Goal: Find specific page/section: Find specific page/section

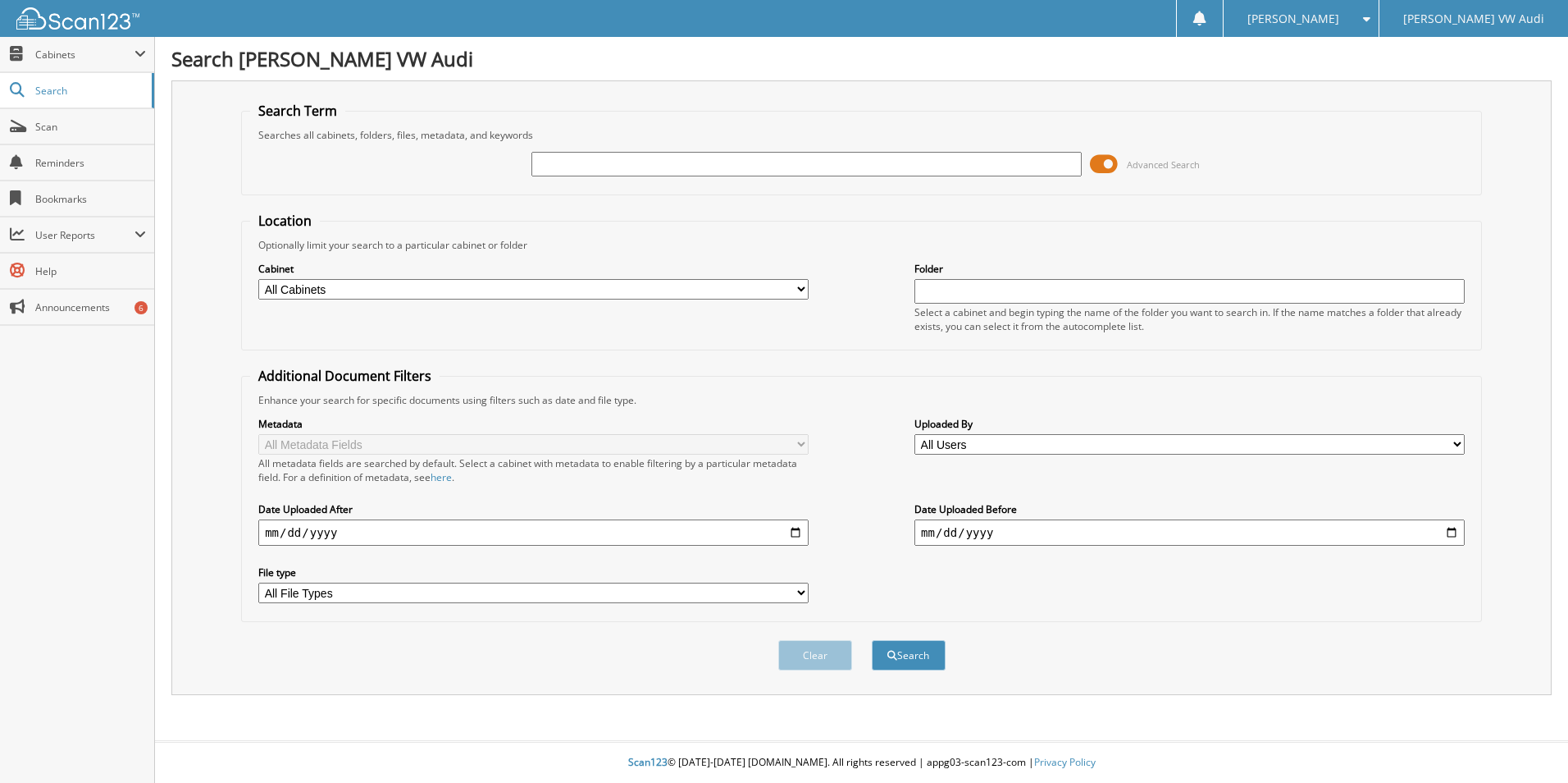
click at [569, 163] on input "text" at bounding box center [807, 165] width 550 height 25
type input "126024291"
click at [872, 640] on button "Search" at bounding box center [908, 655] width 74 height 31
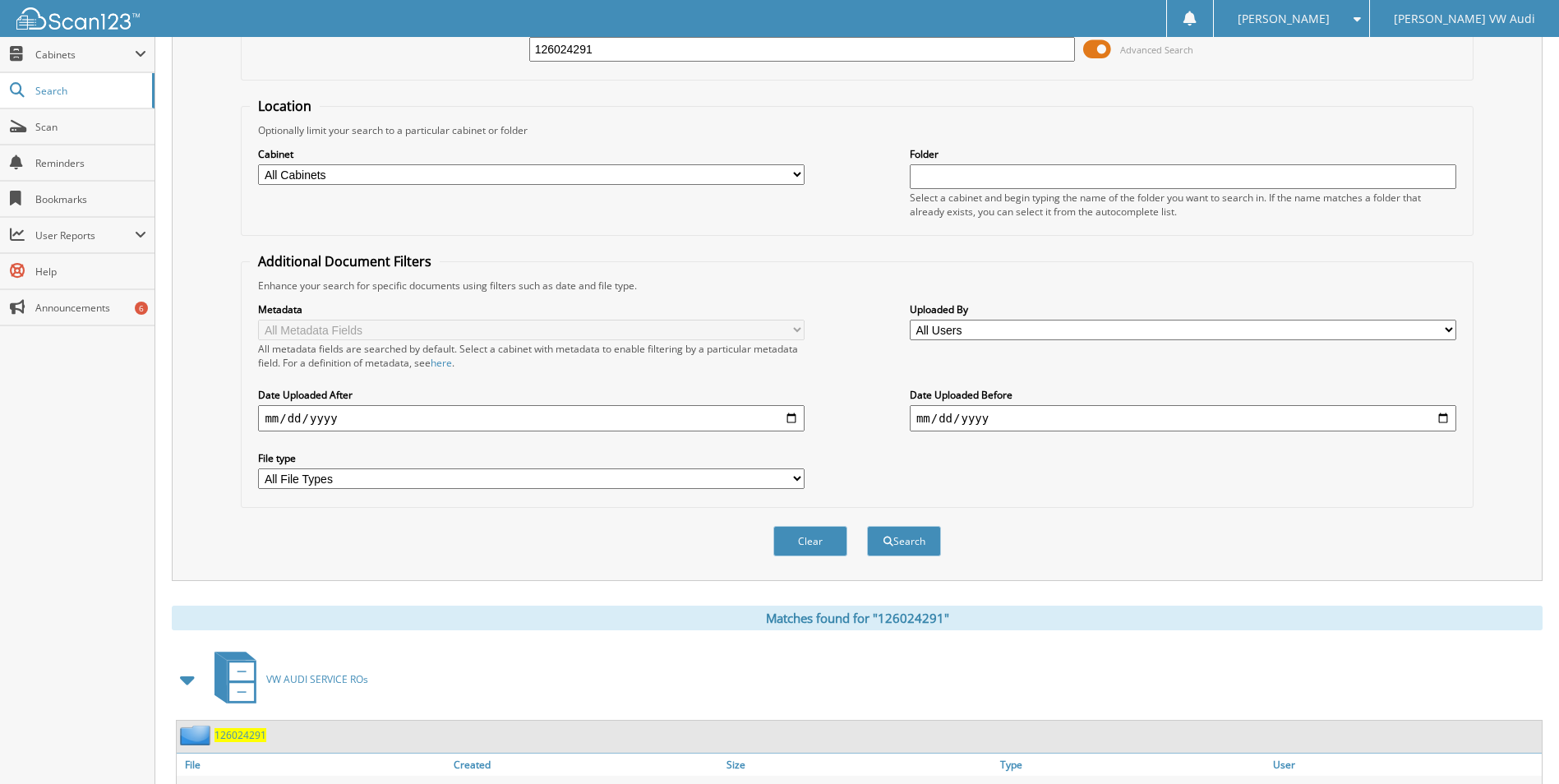
scroll to position [240, 0]
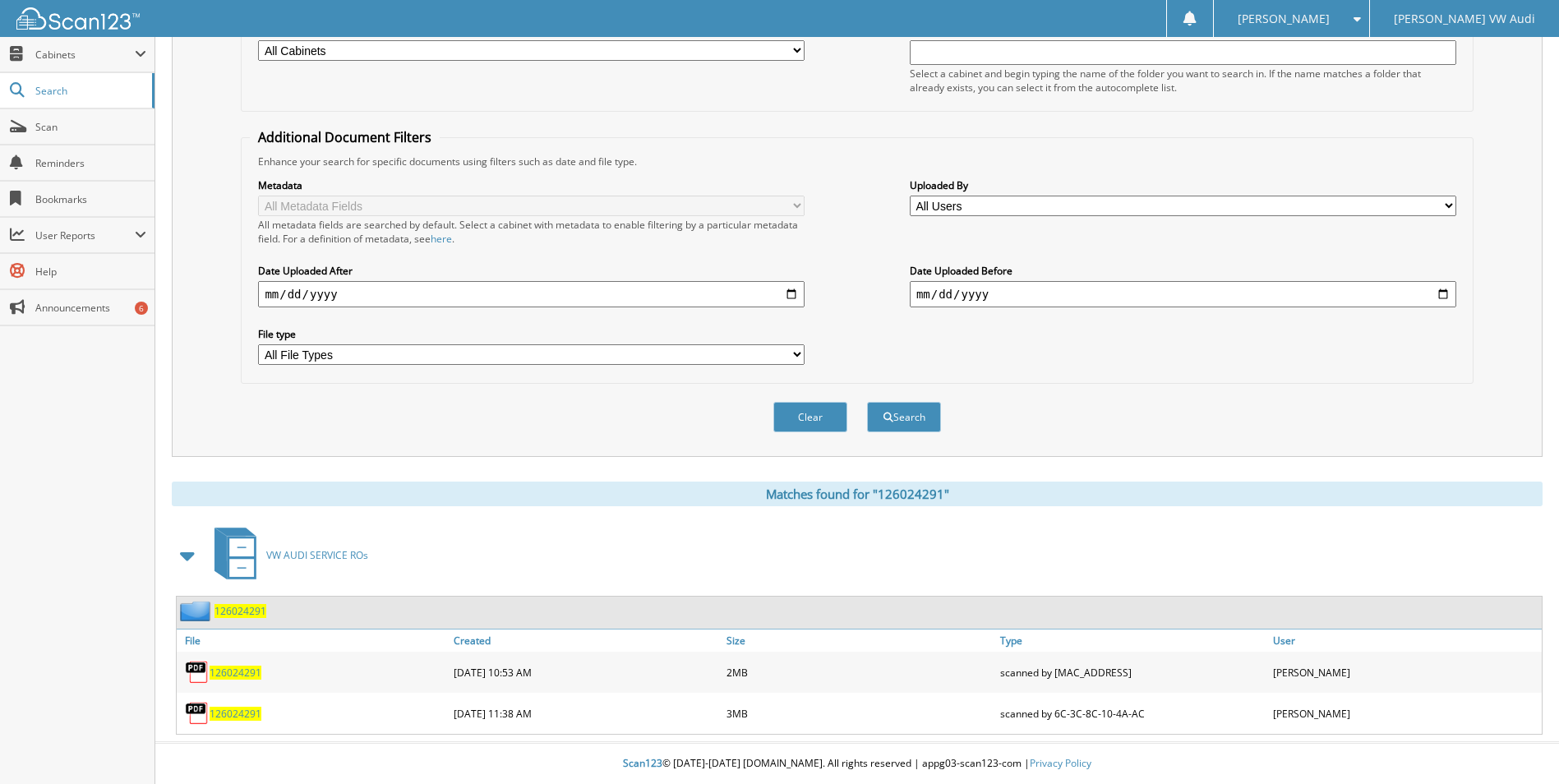
click at [217, 676] on span "126024291" at bounding box center [235, 672] width 52 height 14
click at [226, 714] on span "126024291" at bounding box center [235, 713] width 52 height 14
